Goal: Find contact information: Find contact information

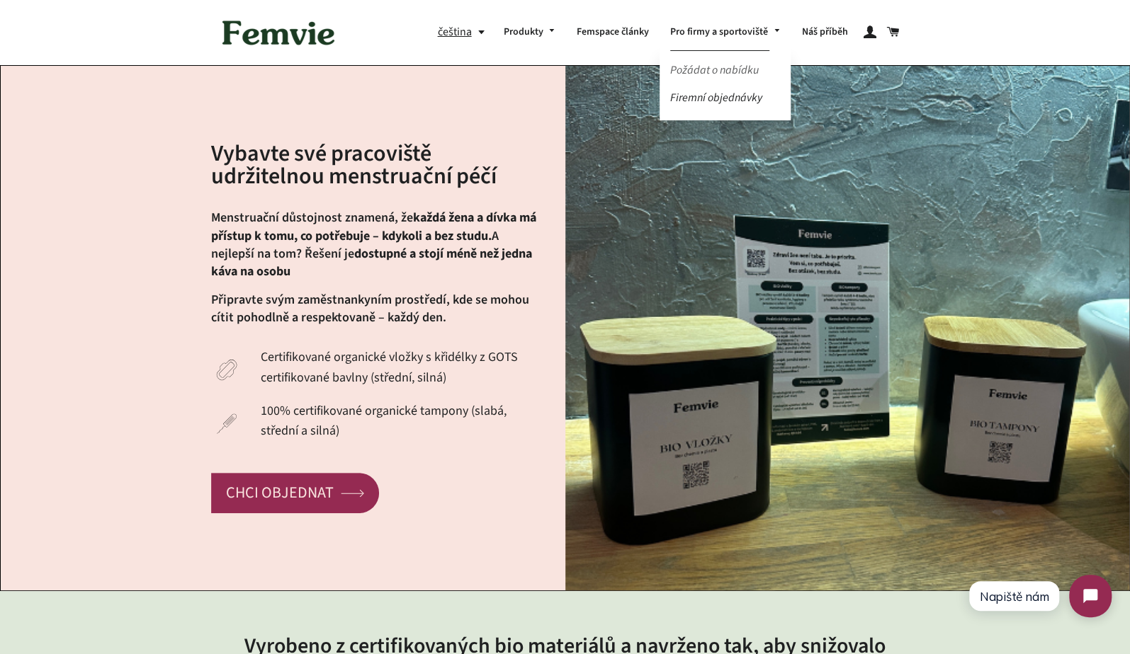
click at [724, 67] on link "Požádat o nabídku" at bounding box center [725, 70] width 132 height 25
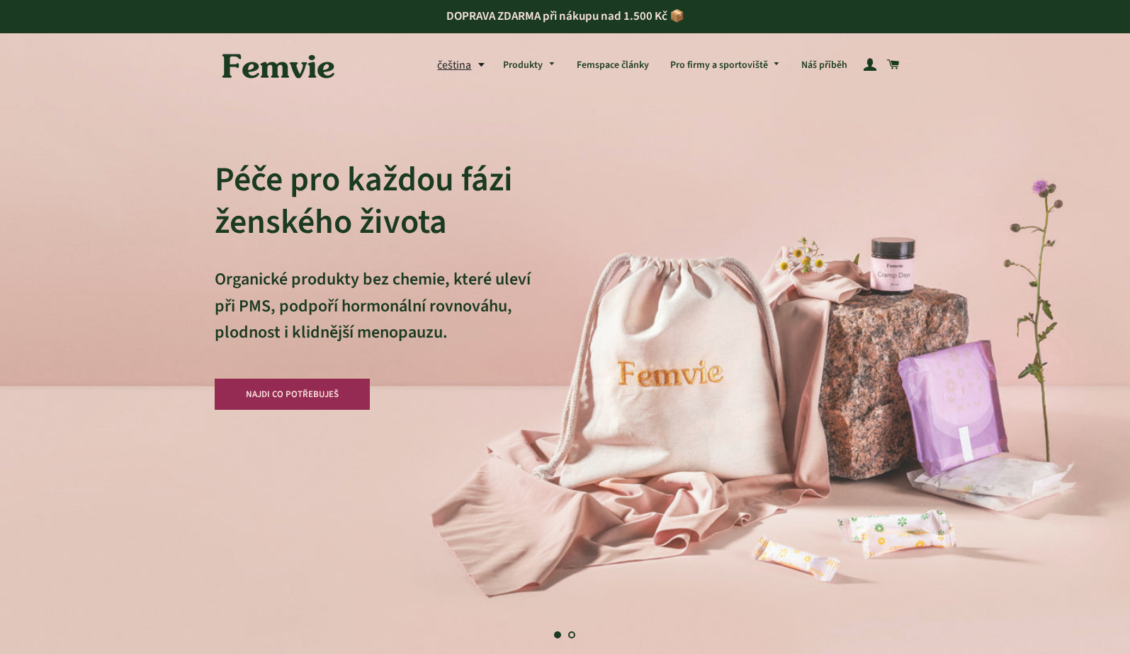
scroll to position [1608, 0]
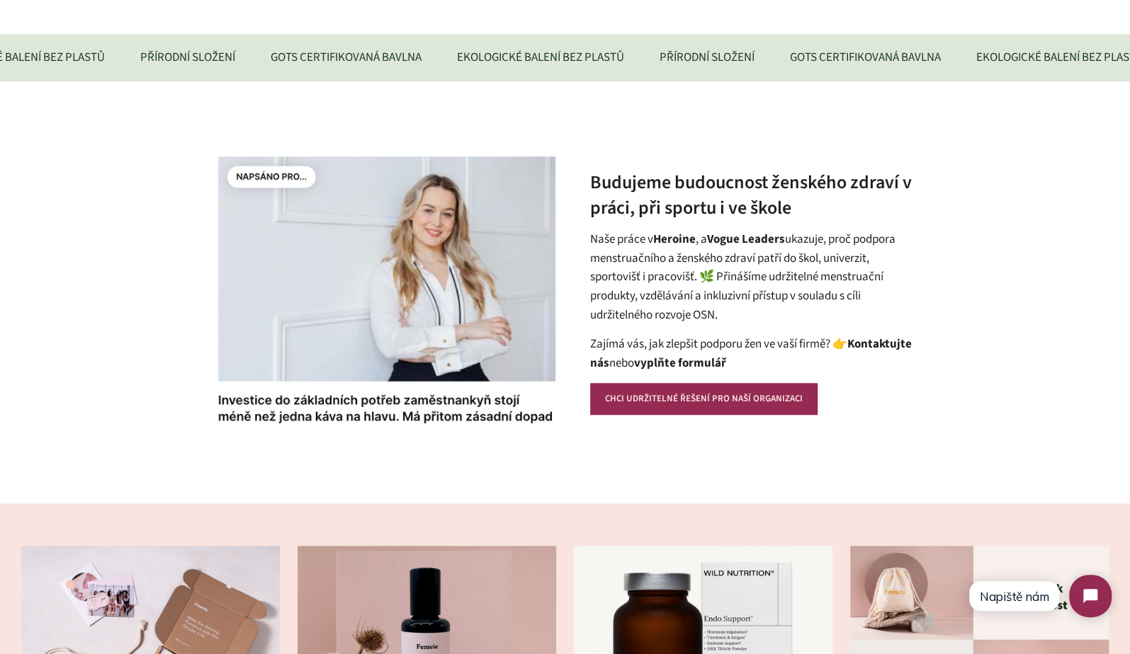
scroll to position [683, 0]
